Goal: Task Accomplishment & Management: Use online tool/utility

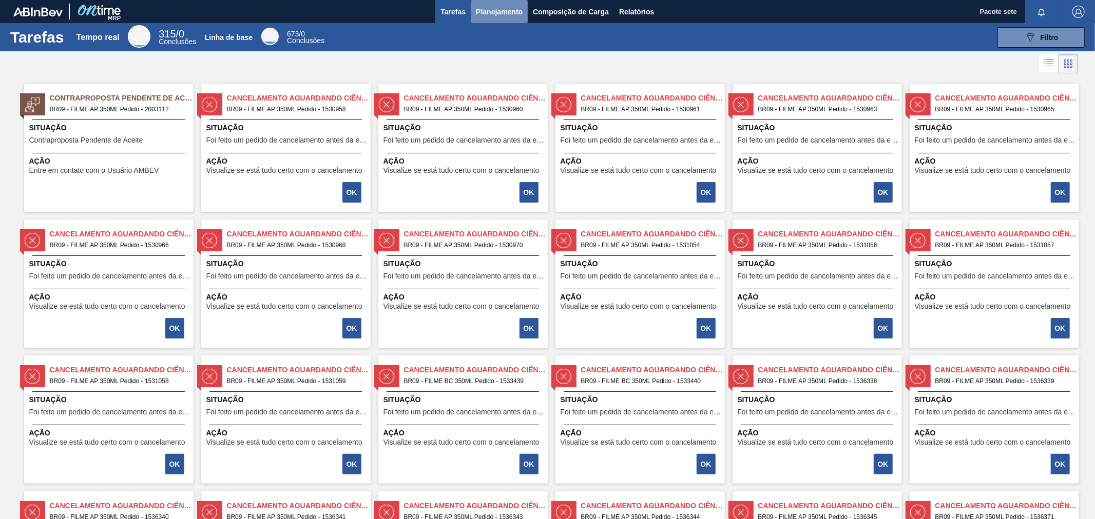
click at [498, 12] on font "Planejamento" at bounding box center [499, 12] width 47 height 8
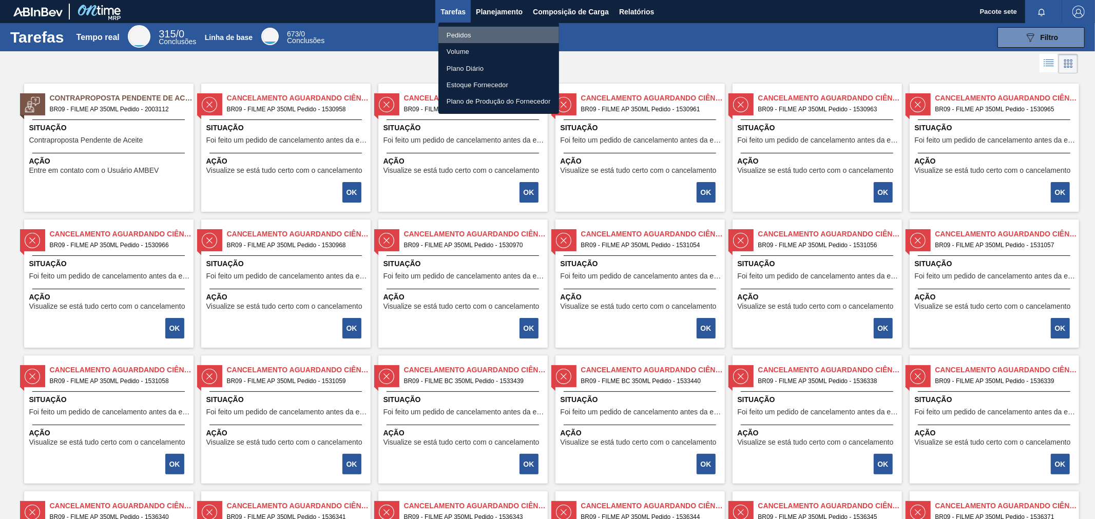
click at [459, 36] on font "Pedidos" at bounding box center [459, 35] width 25 height 8
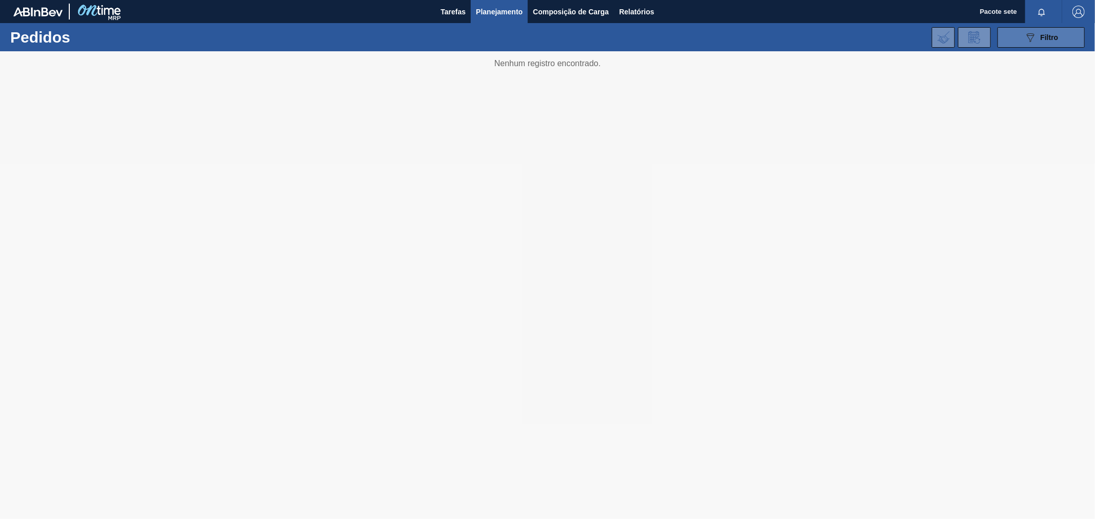
click at [1034, 44] on button "089F7B8B-B2A5-4AFE-B5C0-19BA573D28AC Filtro" at bounding box center [1040, 37] width 87 height 21
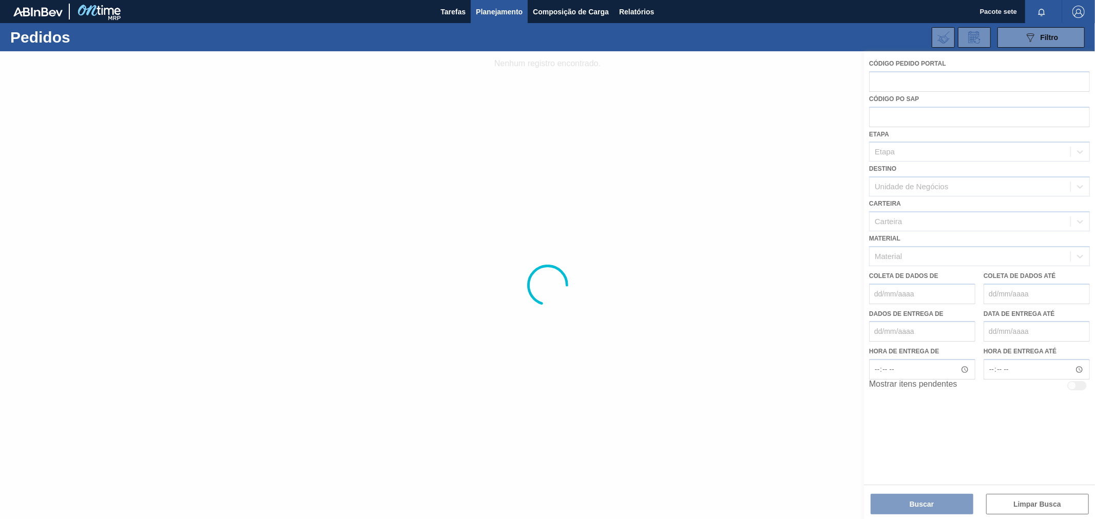
click at [894, 84] on div at bounding box center [547, 285] width 1095 height 468
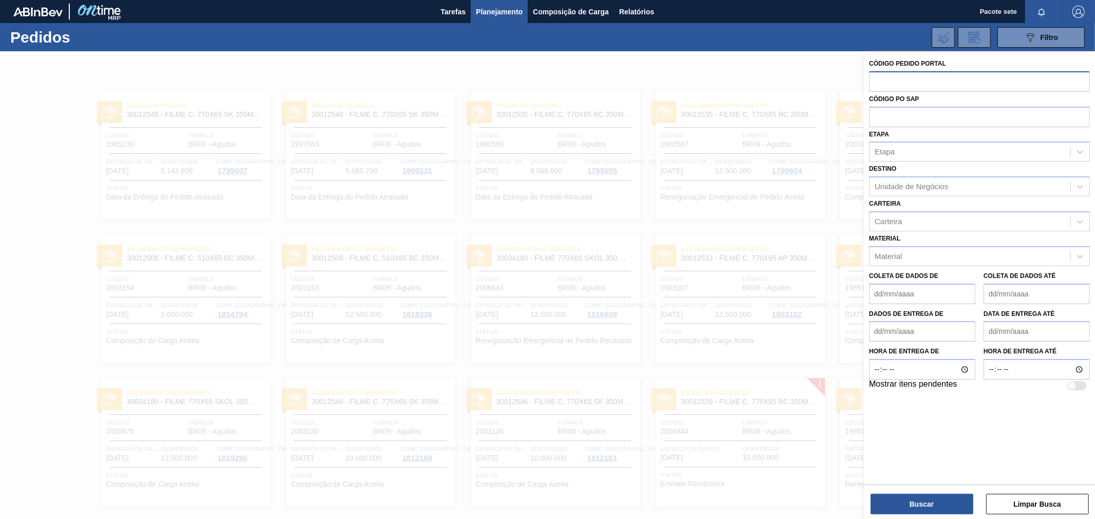
click at [899, 82] on input "text" at bounding box center [979, 81] width 221 height 20
click at [927, 79] on input "text" at bounding box center [979, 81] width 221 height 20
paste input "text"
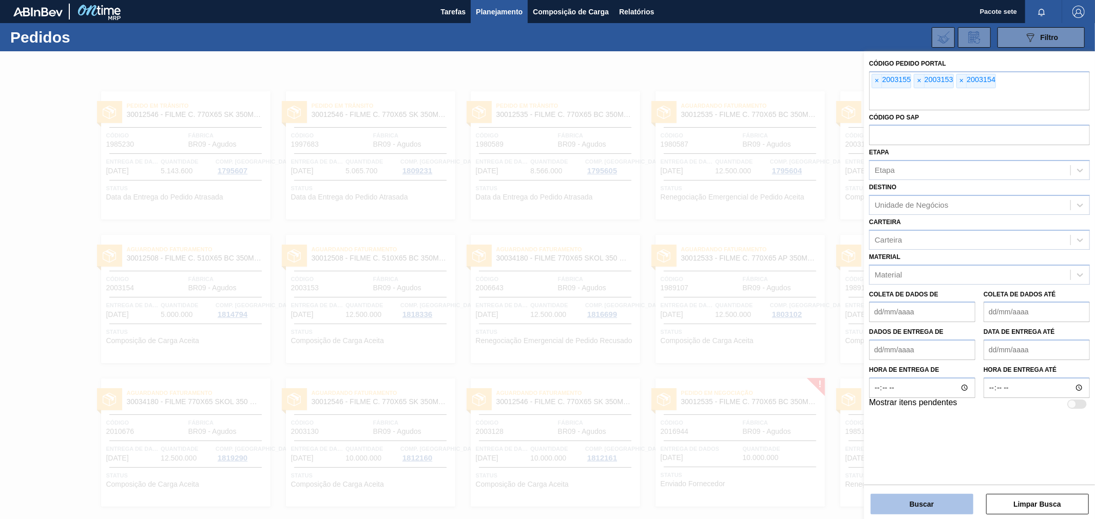
click at [945, 505] on button "Buscar" at bounding box center [921, 504] width 103 height 21
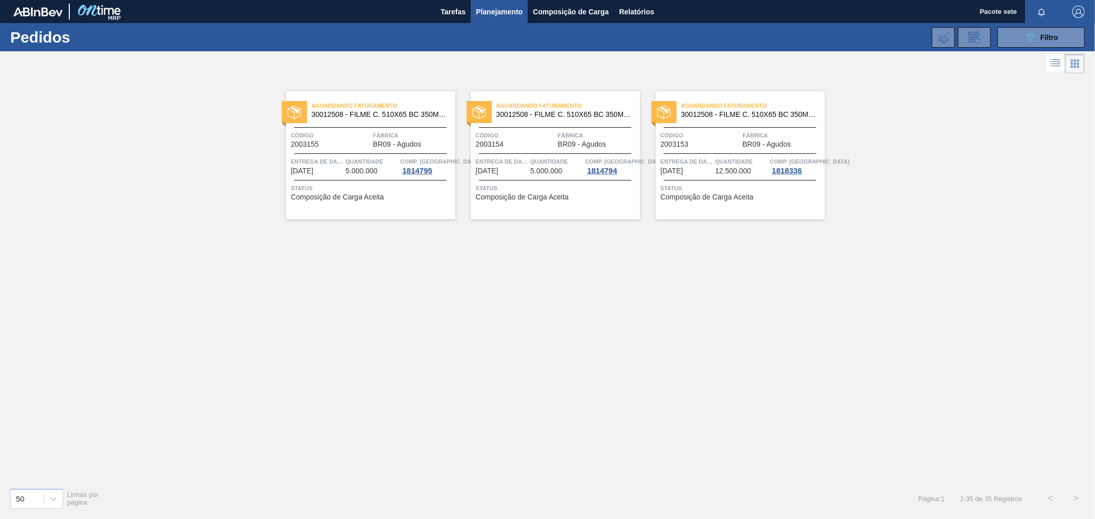
click at [364, 141] on div "Código 2003155" at bounding box center [331, 139] width 80 height 18
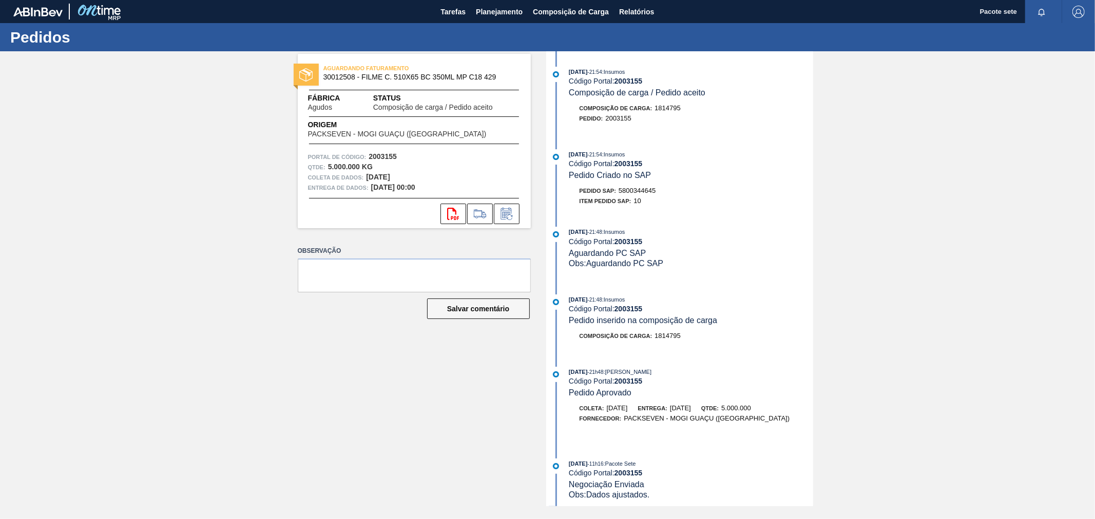
click at [675, 110] on font "1814795" at bounding box center [667, 108] width 26 height 8
copy font "1814795"
click at [623, 116] on font "2003155" at bounding box center [618, 118] width 26 height 8
click at [623, 119] on font "2003155" at bounding box center [618, 118] width 26 height 8
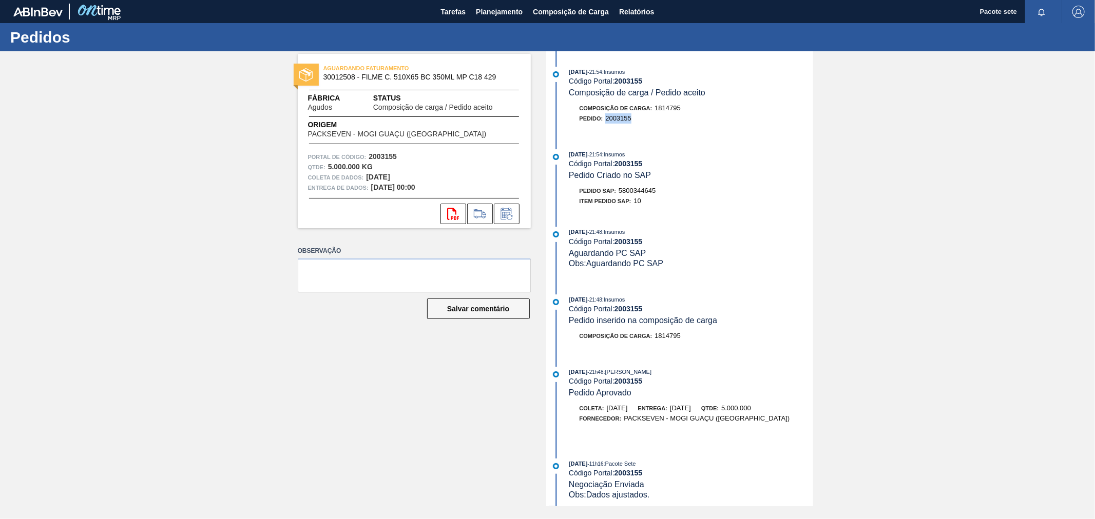
click at [623, 119] on font "2003155" at bounding box center [618, 118] width 26 height 8
copy font "2003155"
click at [506, 13] on font "Planejamento" at bounding box center [499, 12] width 47 height 8
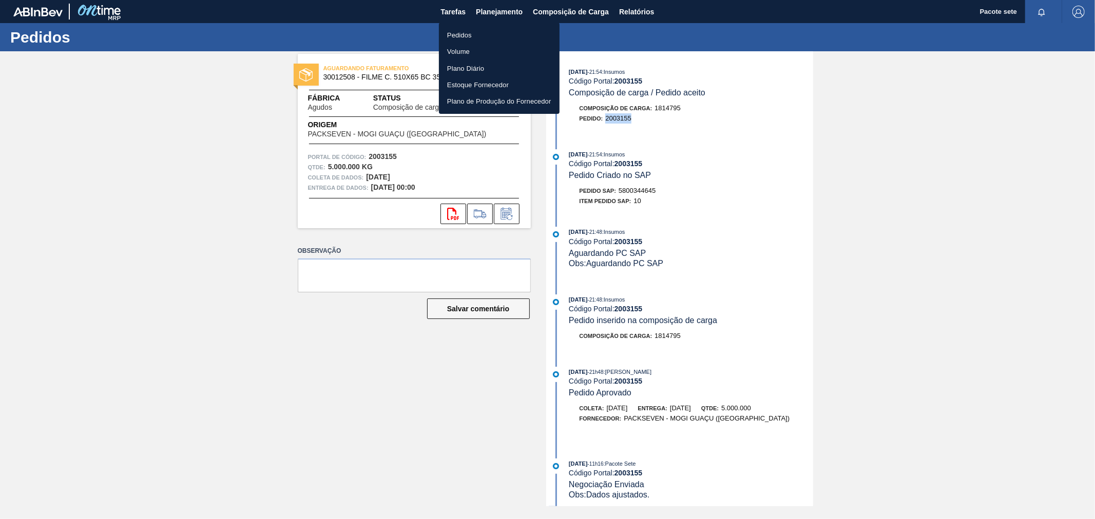
click at [470, 36] on font "Pedidos" at bounding box center [459, 35] width 25 height 8
